Goal: Communication & Community: Answer question/provide support

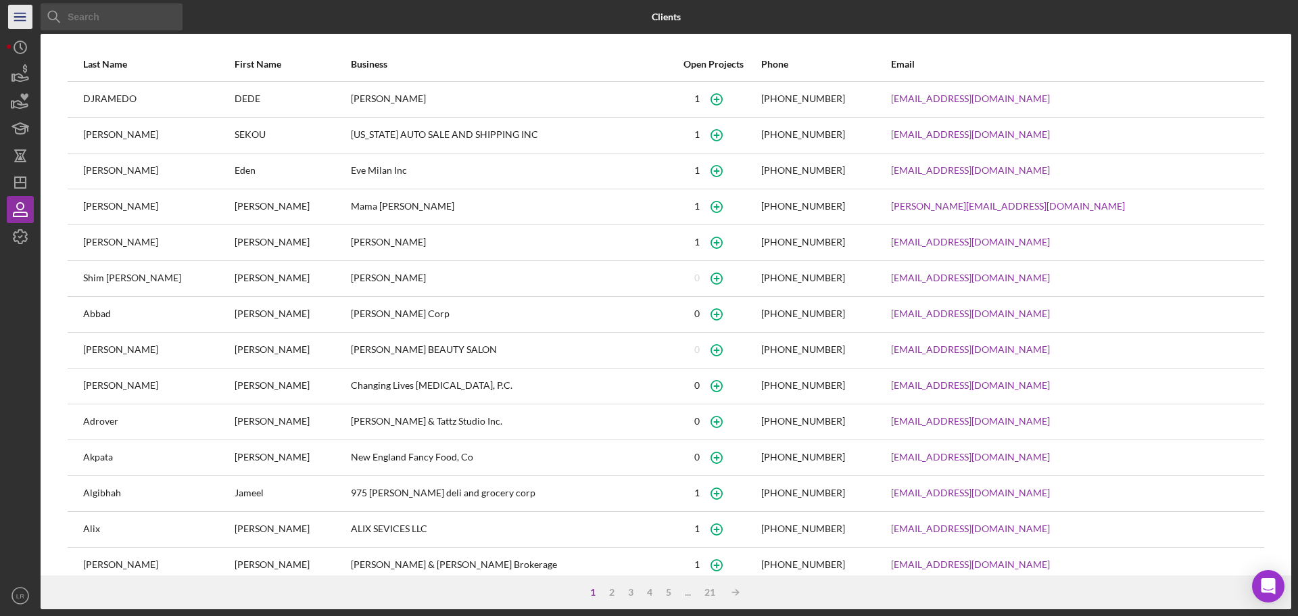
click at [23, 16] on icon "Icon/Menu" at bounding box center [20, 17] width 30 height 30
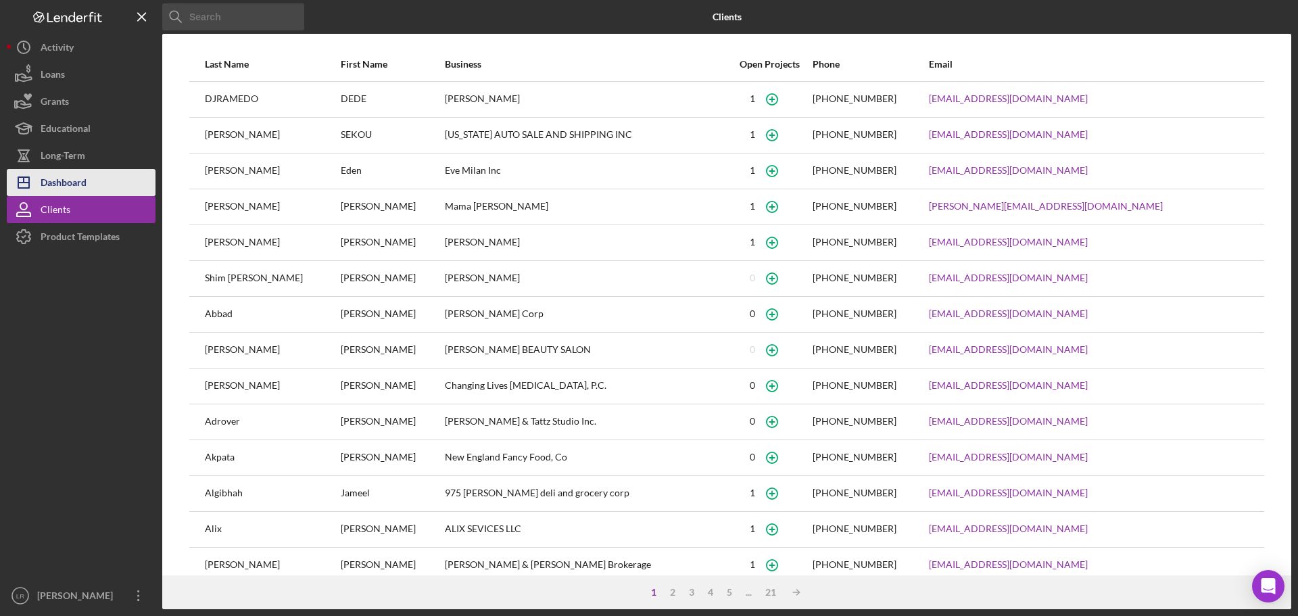
click at [74, 189] on div "Dashboard" at bounding box center [64, 184] width 46 height 30
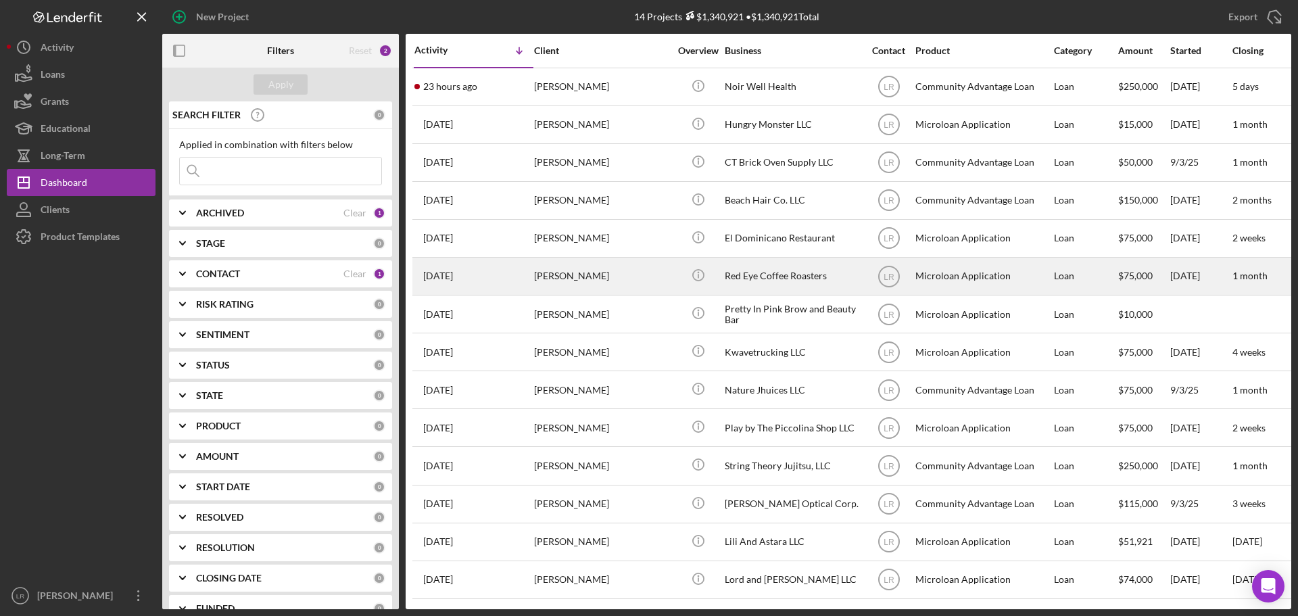
click at [591, 283] on div "[PERSON_NAME]" at bounding box center [601, 276] width 135 height 36
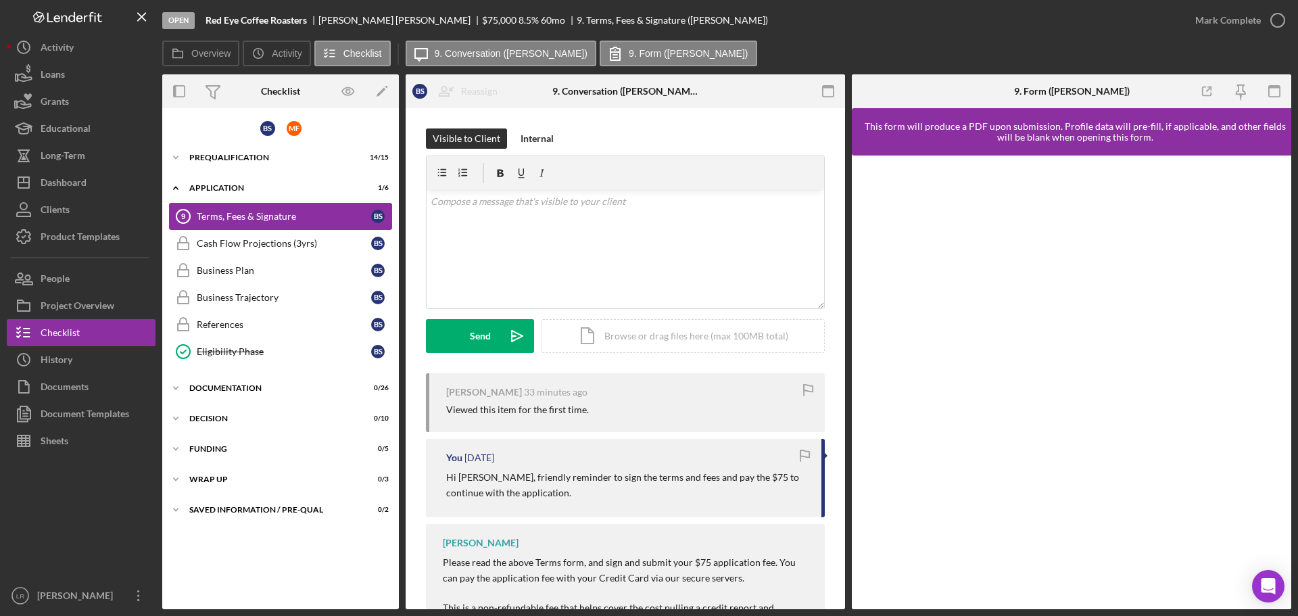
click at [268, 212] on div "Terms, Fees & Signature" at bounding box center [284, 216] width 174 height 11
click at [514, 228] on div "v Color teal Color pink Remove color Add row above Add row below Add column bef…" at bounding box center [625, 249] width 397 height 118
click at [483, 332] on div "Send" at bounding box center [480, 336] width 21 height 34
